Goal: Task Accomplishment & Management: Manage account settings

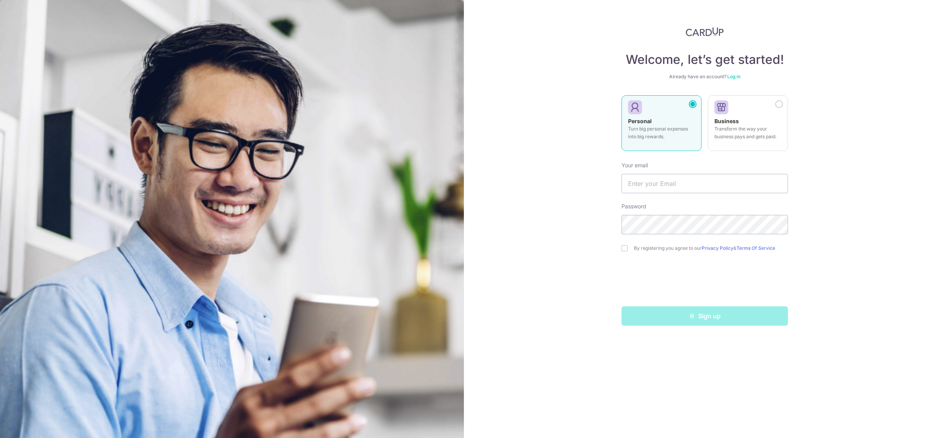
click at [735, 73] on div "Welcome, let’s get started! Already have an account? Log in Personal Turn big p…" at bounding box center [704, 176] width 166 height 298
click at [737, 74] on link "Log in" at bounding box center [733, 77] width 13 height 6
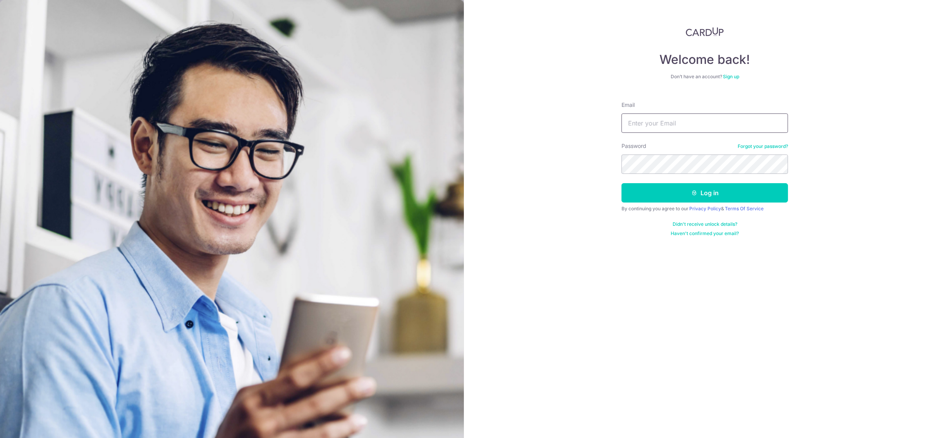
type input "[EMAIL_ADDRESS][DOMAIN_NAME]"
click at [687, 189] on button "Log in" at bounding box center [704, 192] width 166 height 19
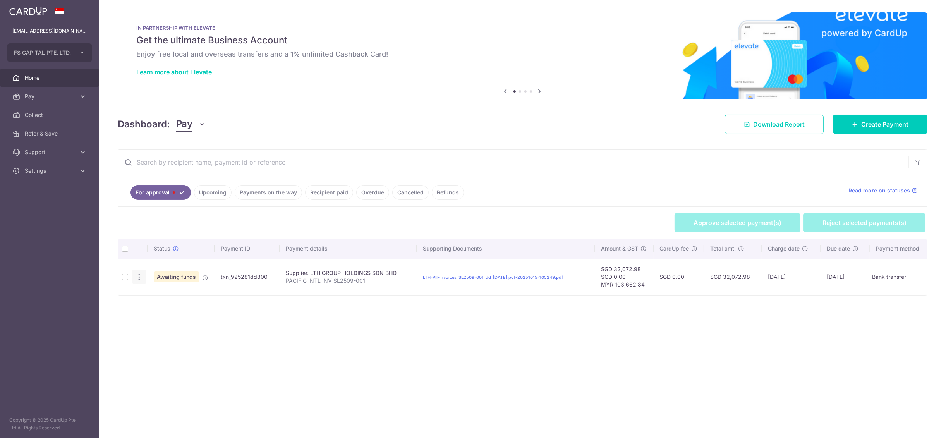
click at [137, 275] on icon "button" at bounding box center [139, 277] width 8 height 8
click at [157, 299] on span "Review Payment" at bounding box center [180, 298] width 52 height 9
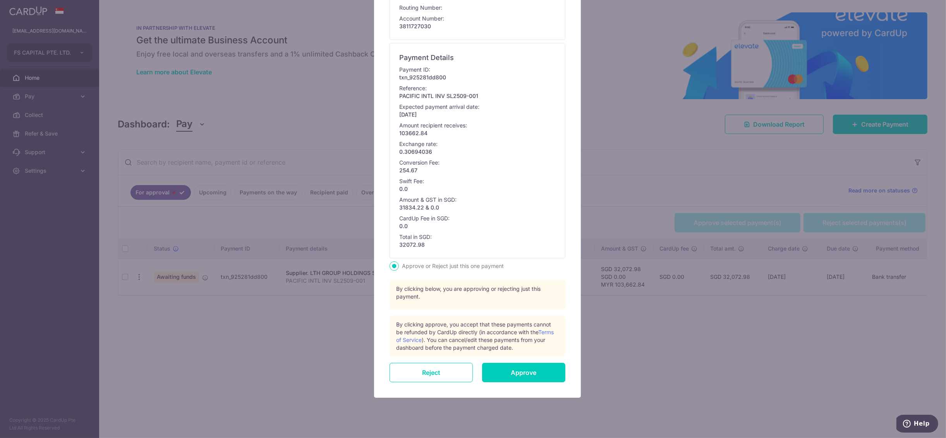
scroll to position [188, 0]
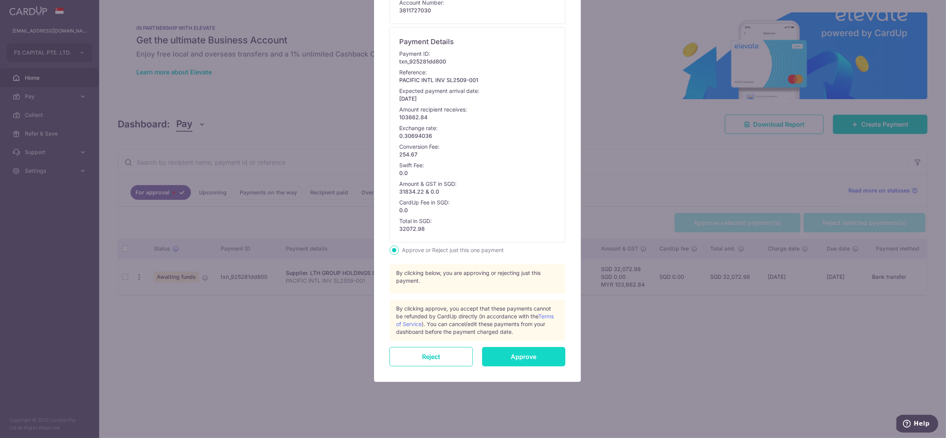
click at [535, 351] on input "Approve" at bounding box center [523, 356] width 83 height 19
